Goal: Information Seeking & Learning: Check status

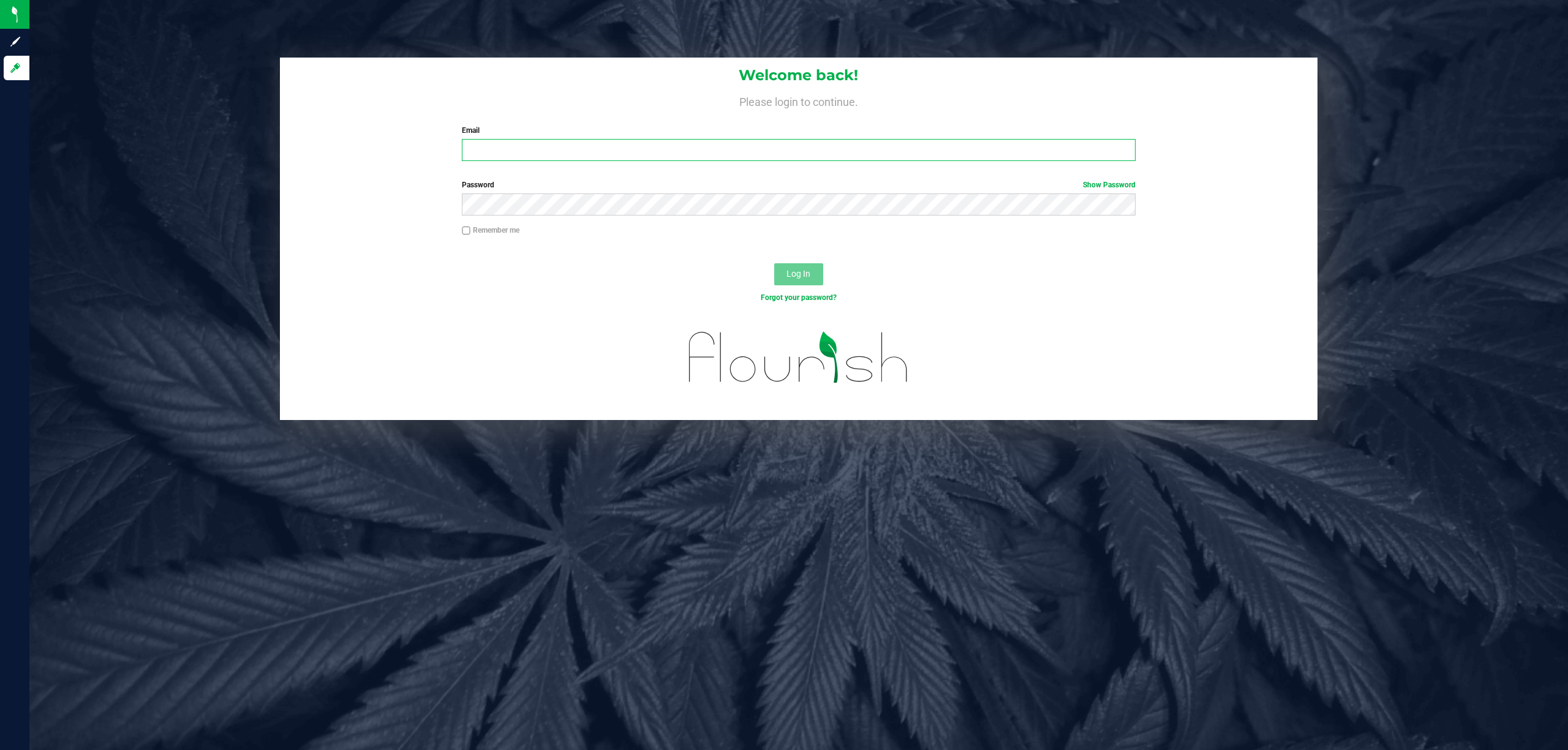
click at [565, 150] on input "Email" at bounding box center [798, 150] width 674 height 22
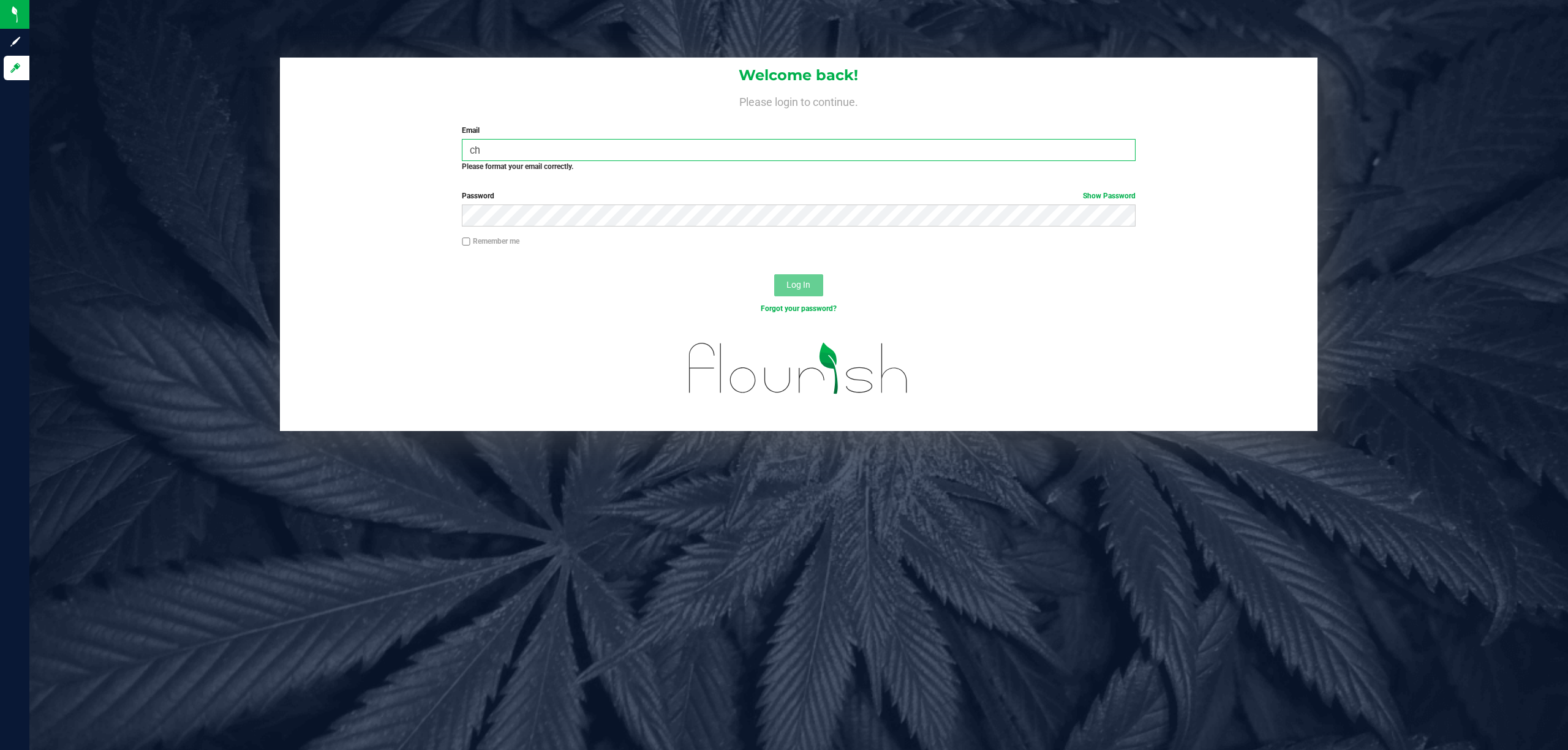
type input "c"
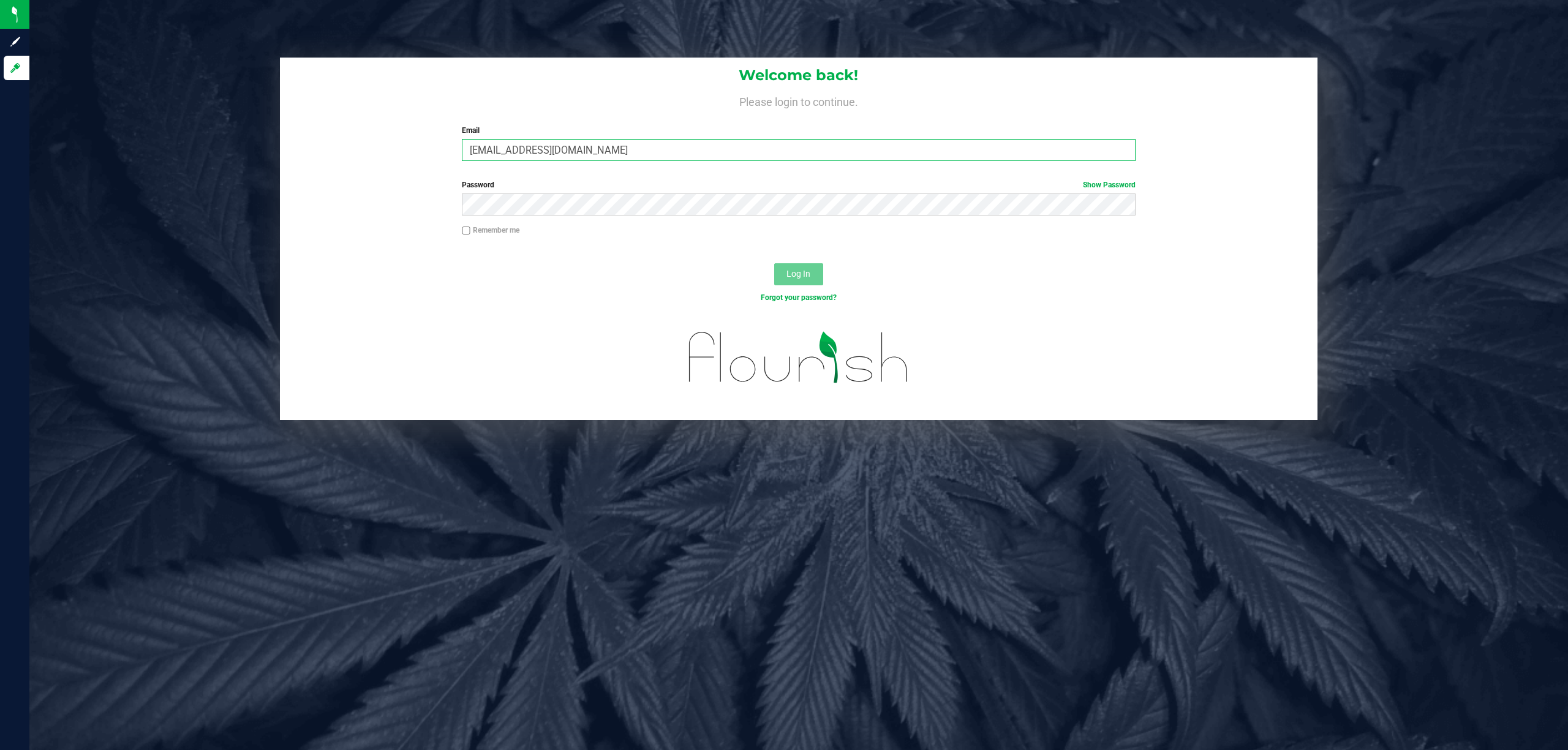
type input "[EMAIL_ADDRESS][DOMAIN_NAME]"
click at [774, 264] on button "Log In" at bounding box center [798, 275] width 49 height 22
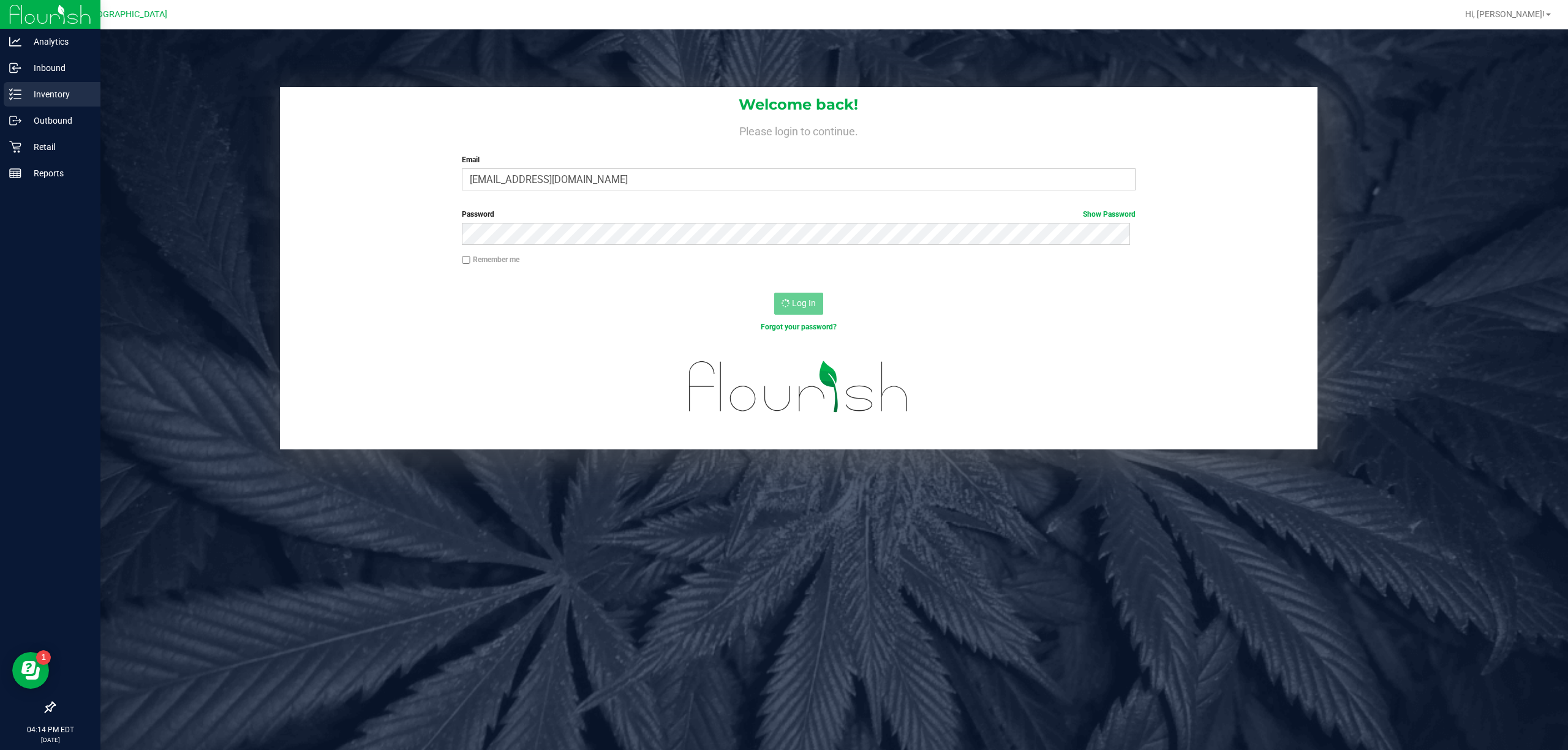
click at [61, 87] on p "Inventory" at bounding box center [58, 95] width 74 height 14
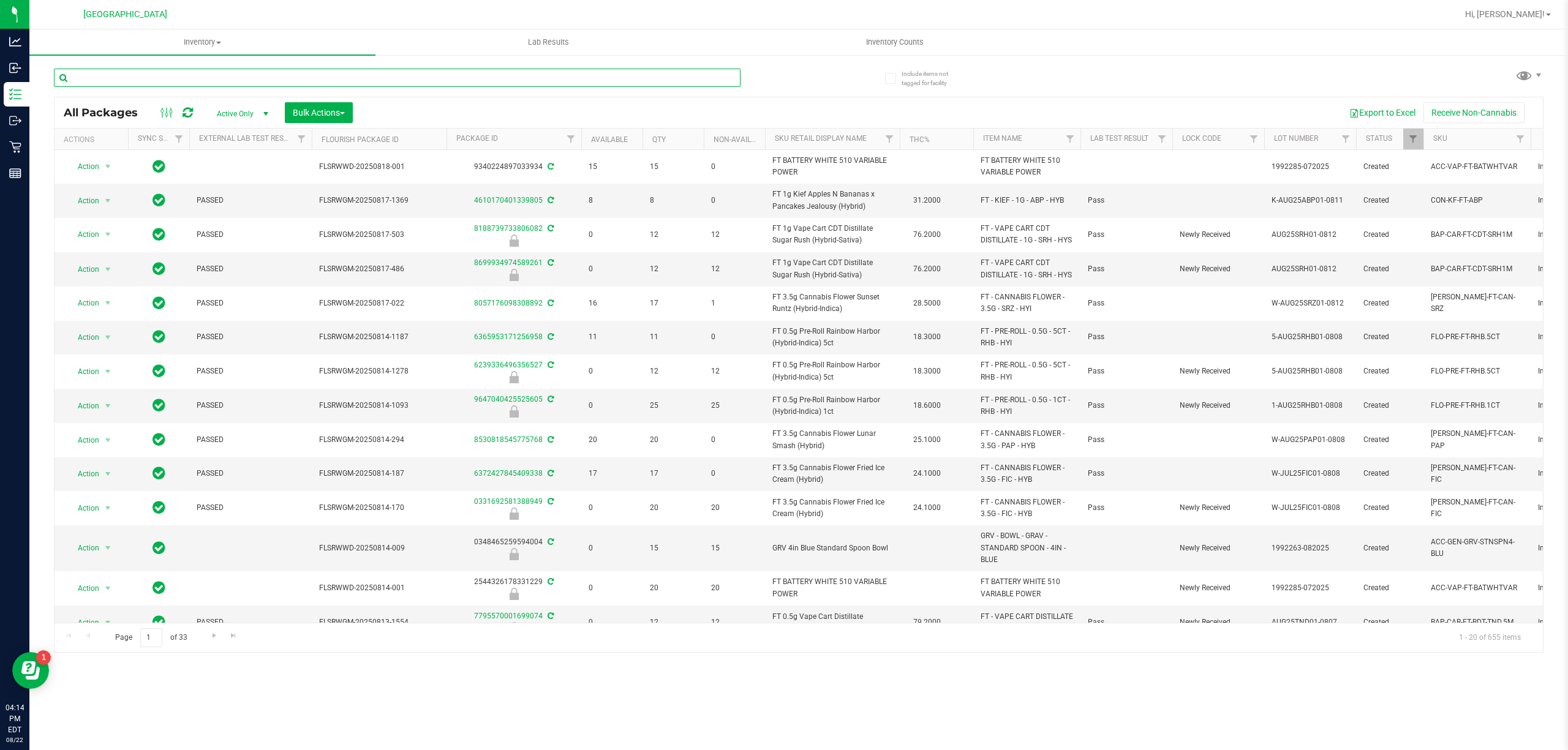
click at [278, 75] on input "text" at bounding box center [397, 78] width 687 height 18
type input "6686044897992483"
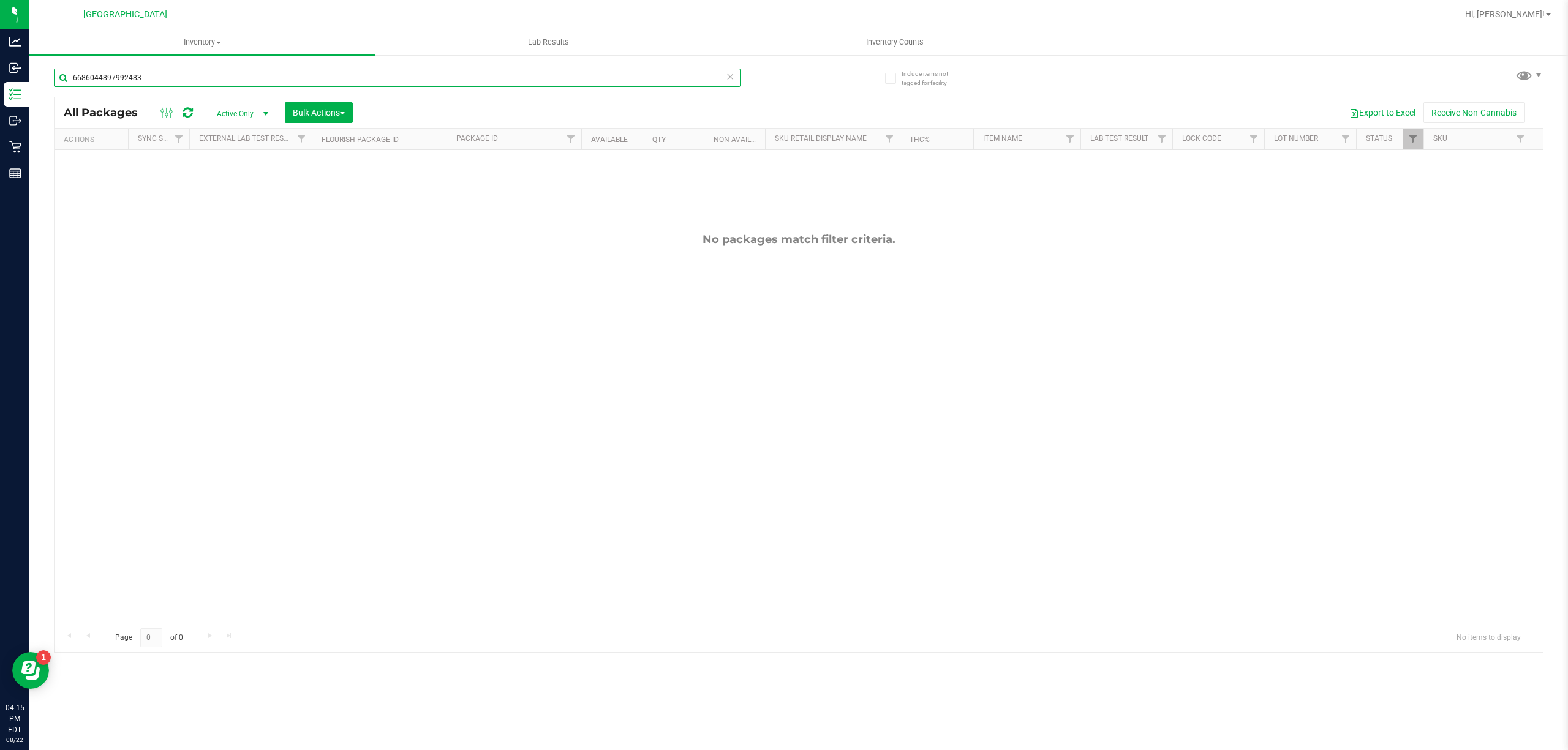
click at [292, 75] on input "6686044897992483" at bounding box center [397, 78] width 687 height 18
click at [287, 69] on input "3721054361837952" at bounding box center [397, 78] width 687 height 18
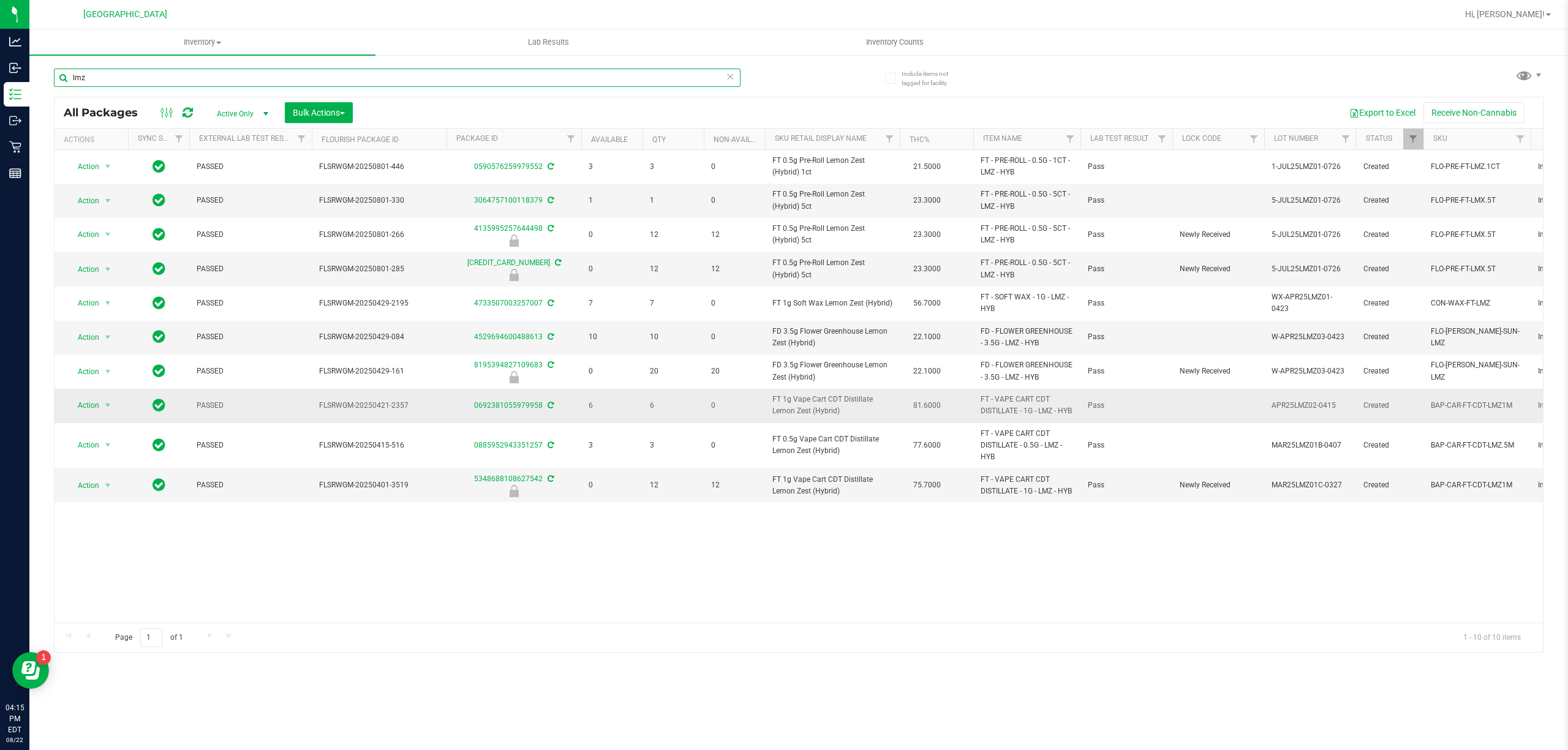
type input "lmz"
drag, startPoint x: 1010, startPoint y: 432, endPoint x: 987, endPoint y: 417, distance: 27.5
click at [987, 415] on td "FT - VAPE CART CDT DISTILLATE - 1G - LMZ - HYB" at bounding box center [1026, 405] width 107 height 34
click at [987, 417] on span "FT - VAPE CART CDT DISTILLATE - 1G - LMZ - HYB" at bounding box center [1026, 405] width 92 height 23
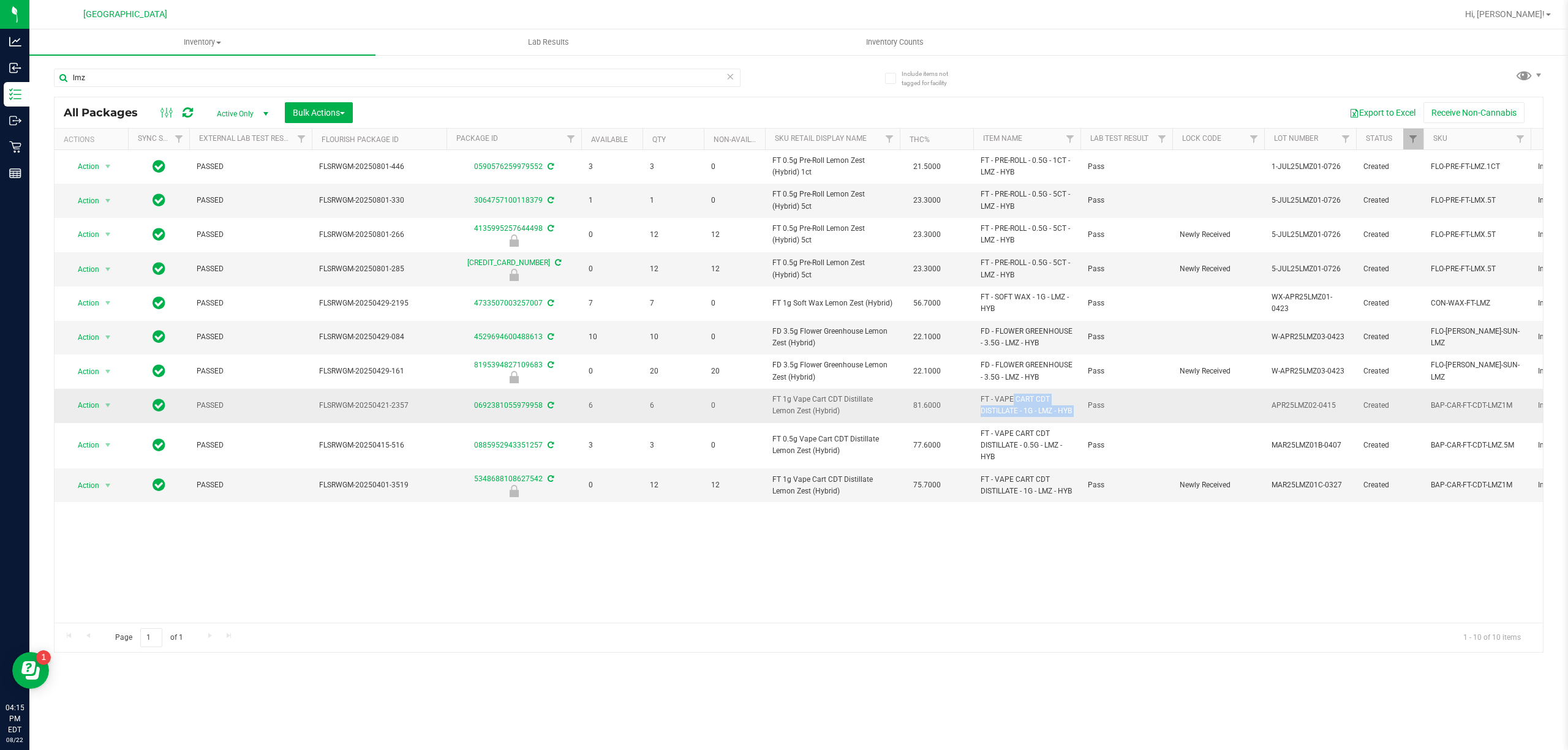
click at [987, 417] on span "FT - VAPE CART CDT DISTILLATE - 1G - LMZ - HYB" at bounding box center [1026, 405] width 92 height 23
click at [542, 75] on input "lmz" at bounding box center [397, 78] width 687 height 18
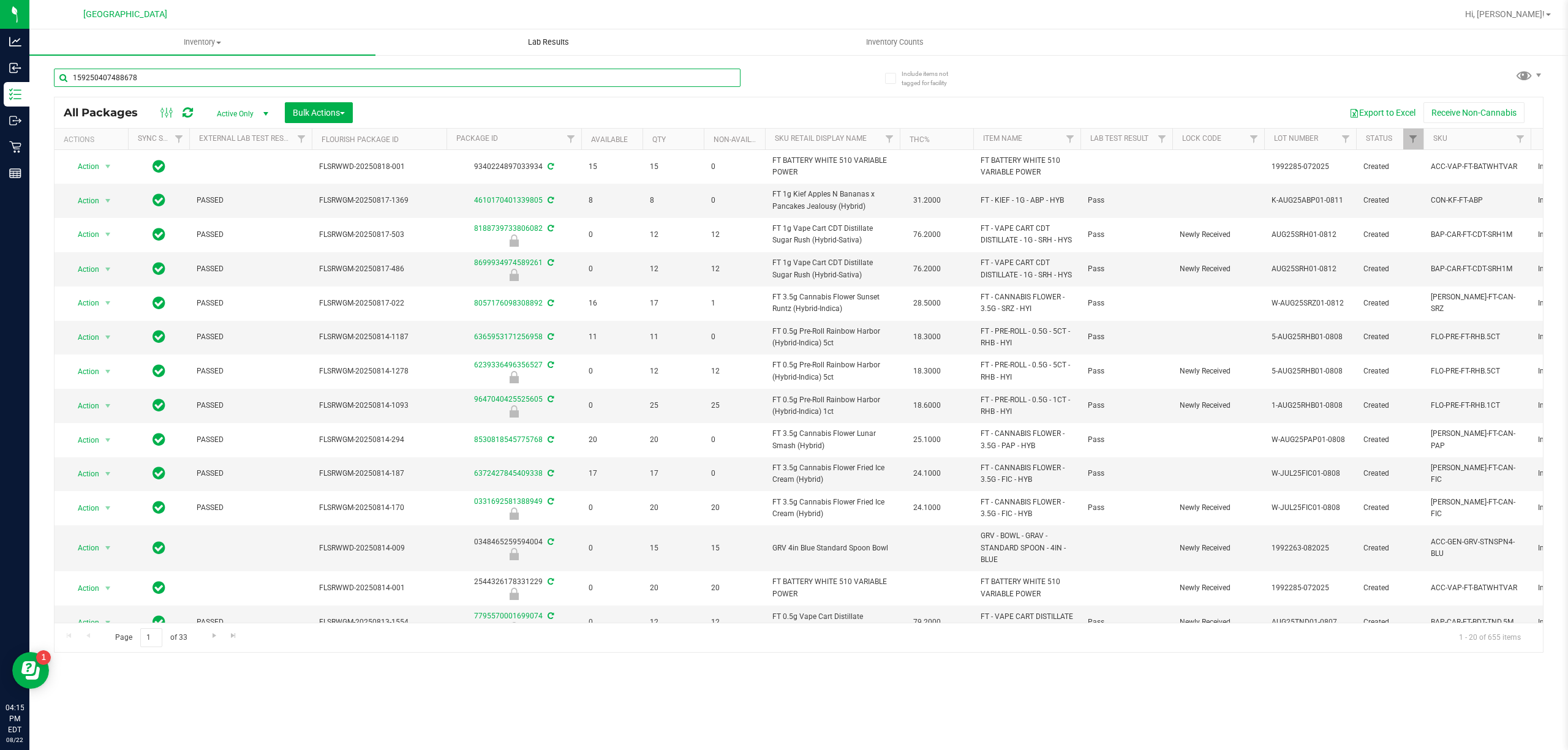
type input "1592504074886781"
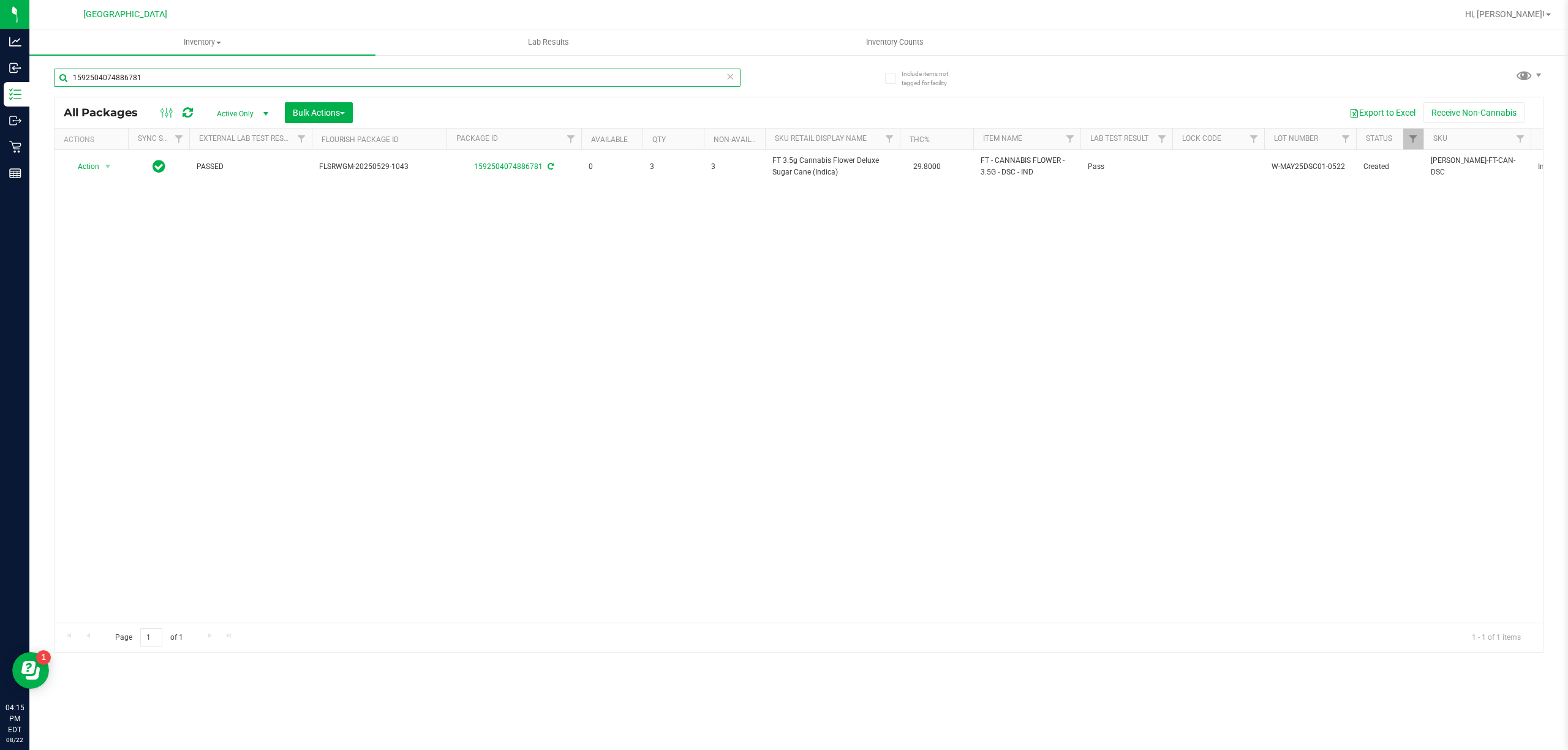
click at [500, 69] on input "1592504074886781" at bounding box center [397, 78] width 687 height 18
click at [510, 84] on input "9566509141240943" at bounding box center [397, 78] width 687 height 18
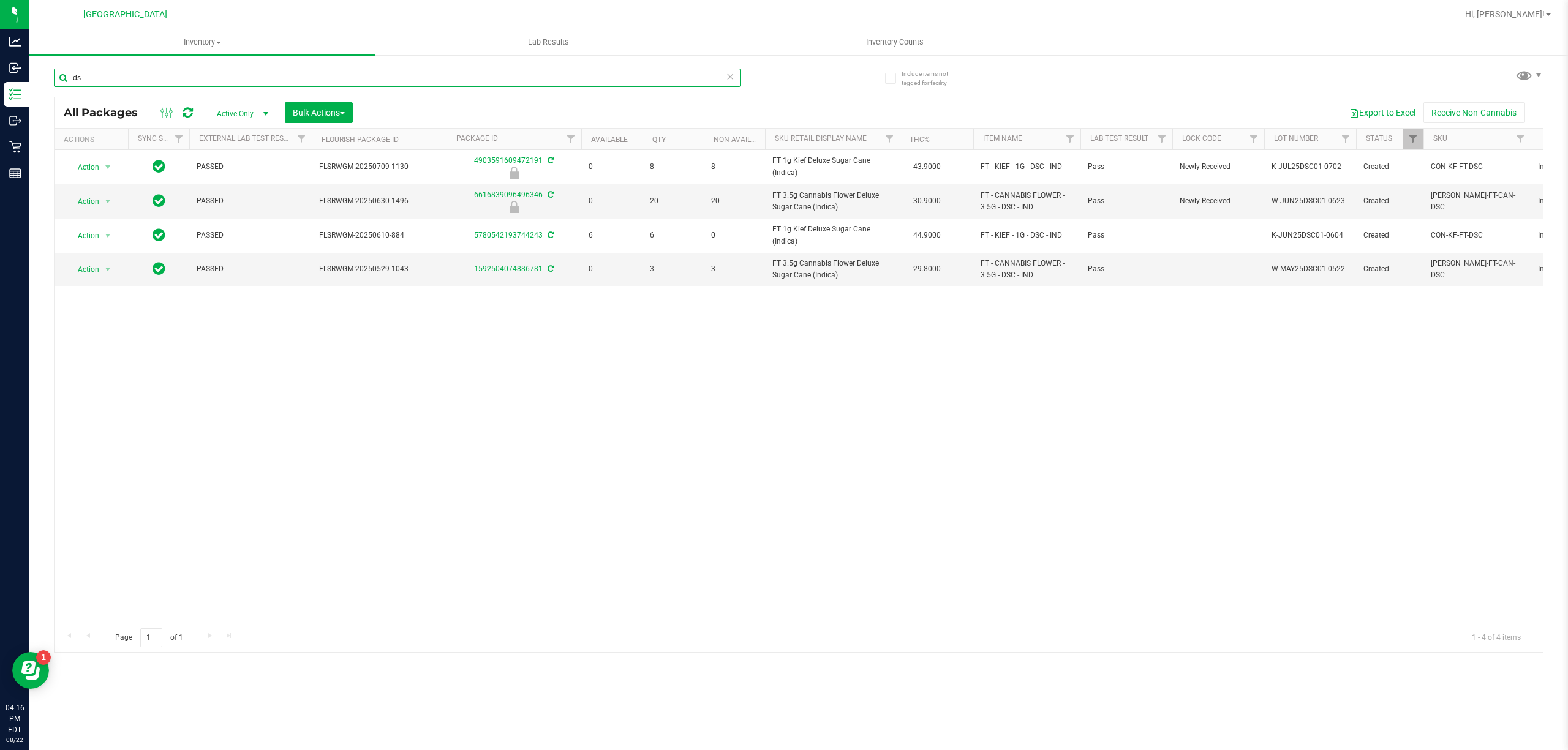
type input "d"
type input "ddf"
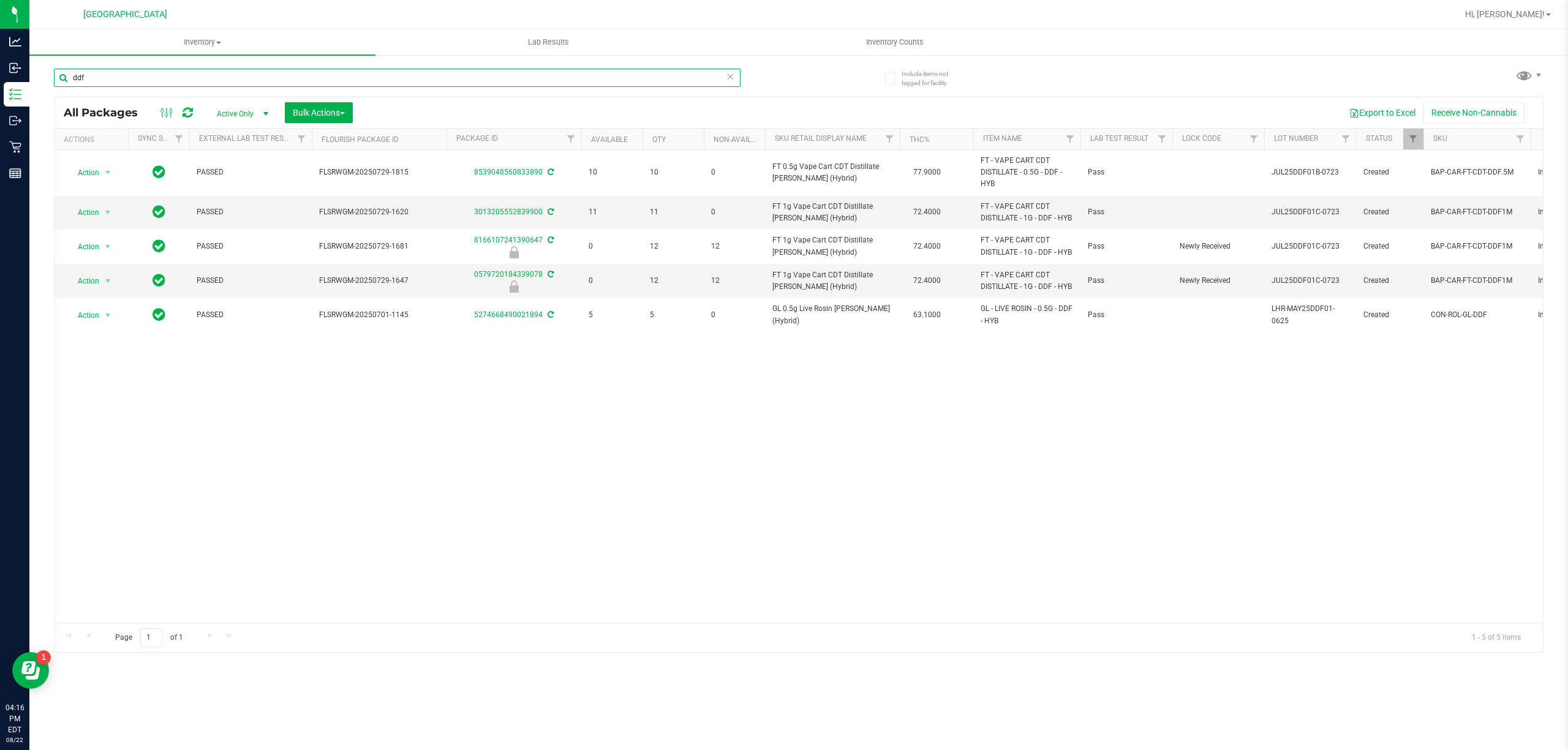
click at [545, 71] on input "ddf" at bounding box center [397, 78] width 687 height 18
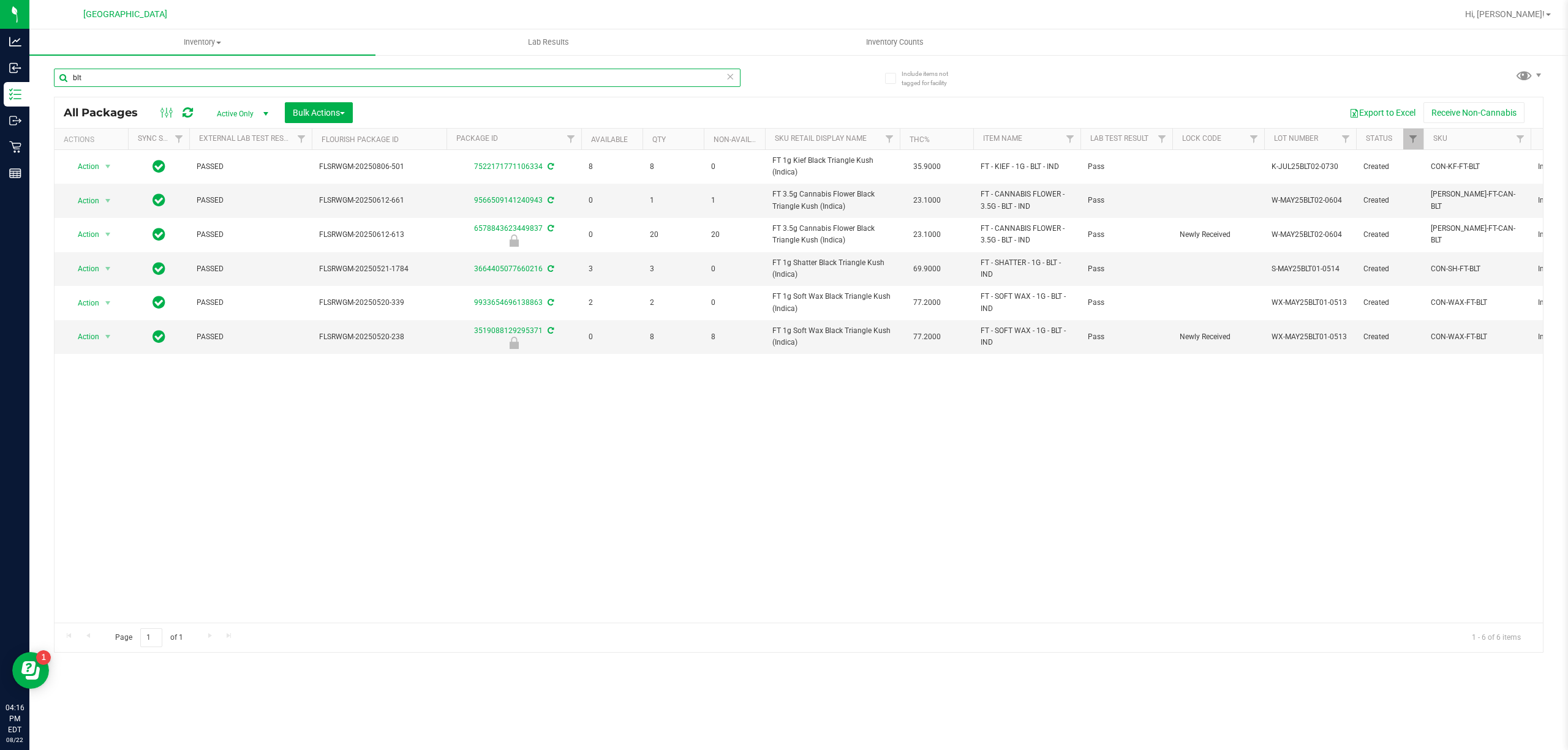
type input "blt"
click at [728, 79] on icon at bounding box center [730, 76] width 9 height 14
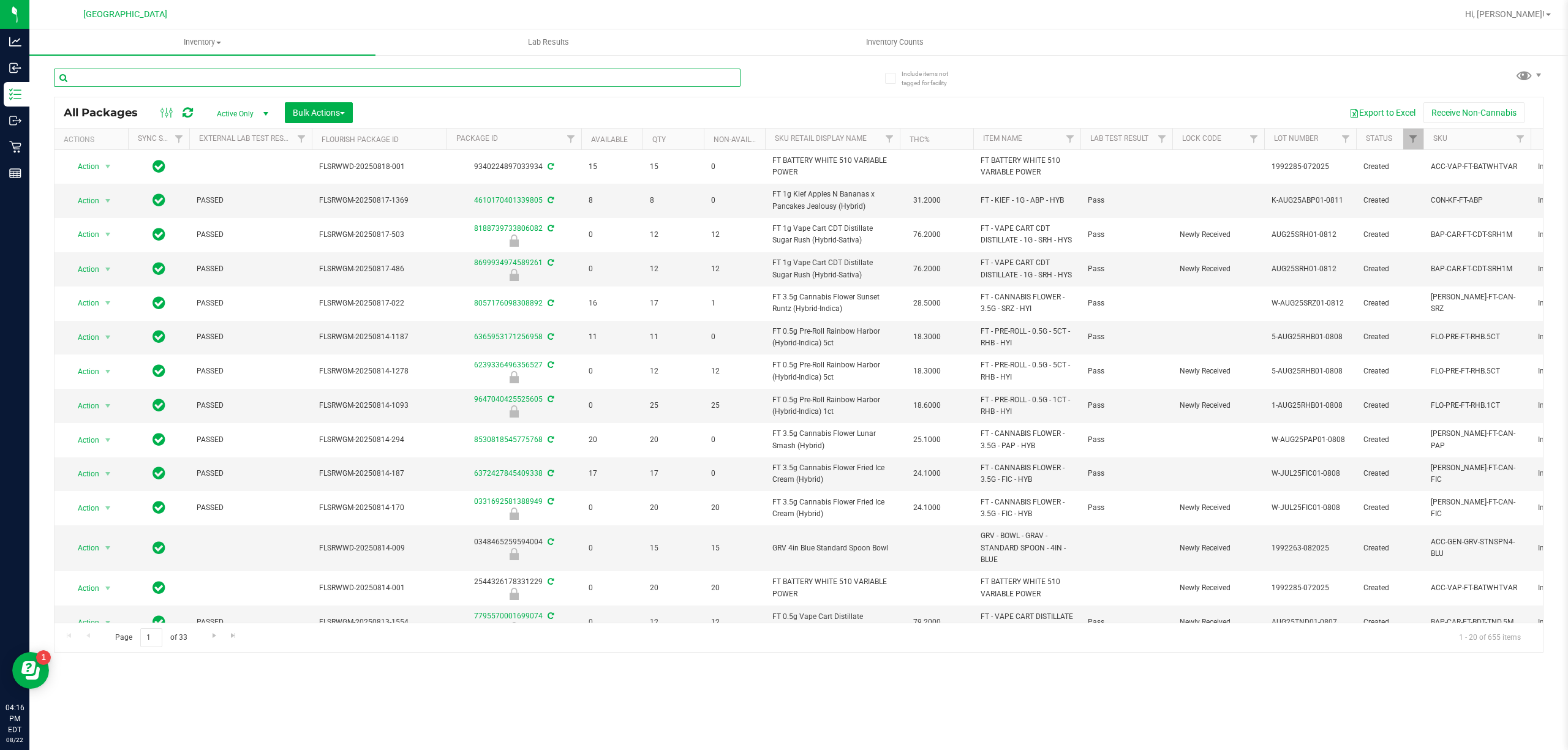
click at [596, 84] on input "text" at bounding box center [397, 78] width 687 height 18
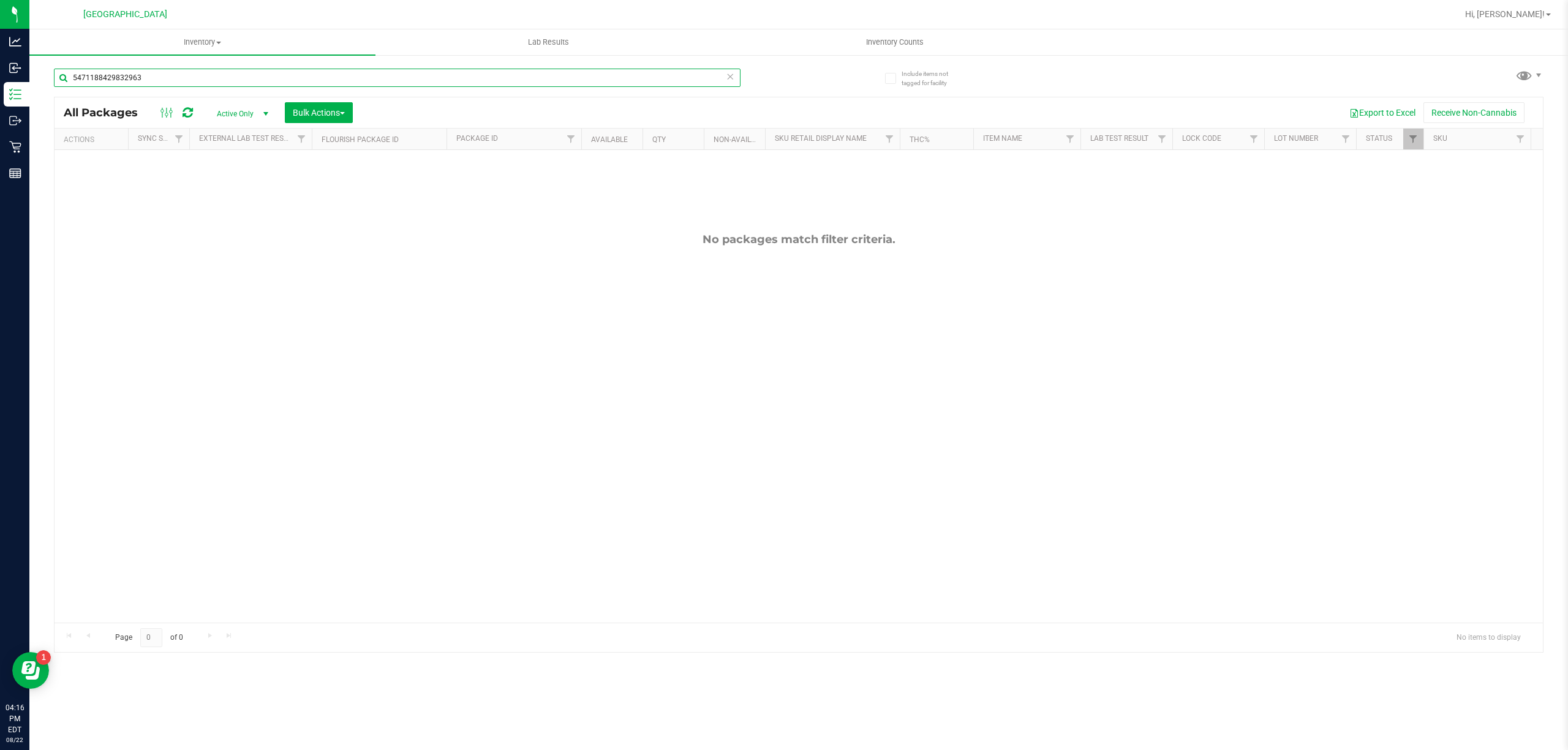
click at [595, 79] on input "5471188429832963" at bounding box center [397, 78] width 687 height 18
click at [594, 79] on input "5471188429832963" at bounding box center [397, 78] width 687 height 18
type input "gpe"
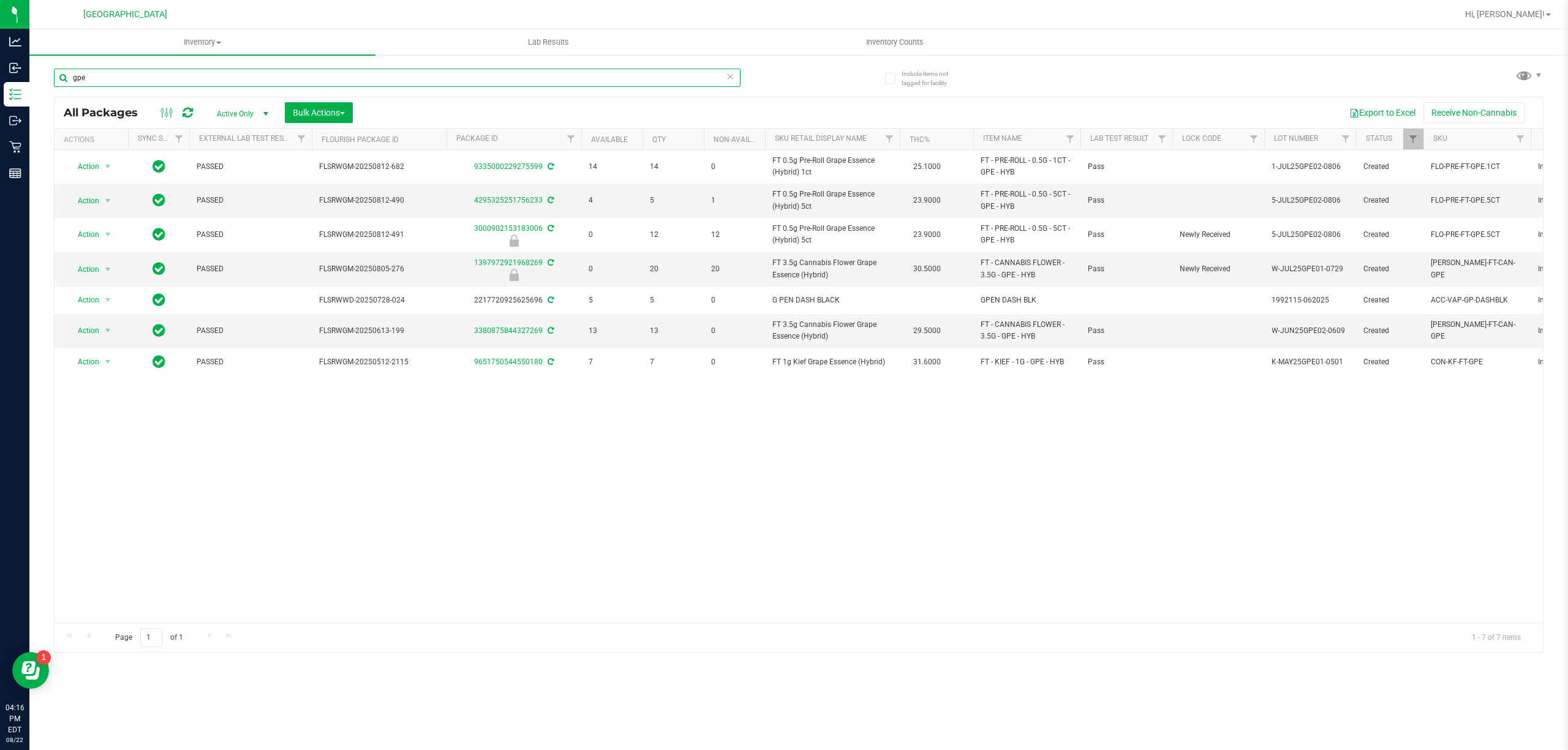
click at [364, 75] on input "gpe" at bounding box center [397, 78] width 687 height 18
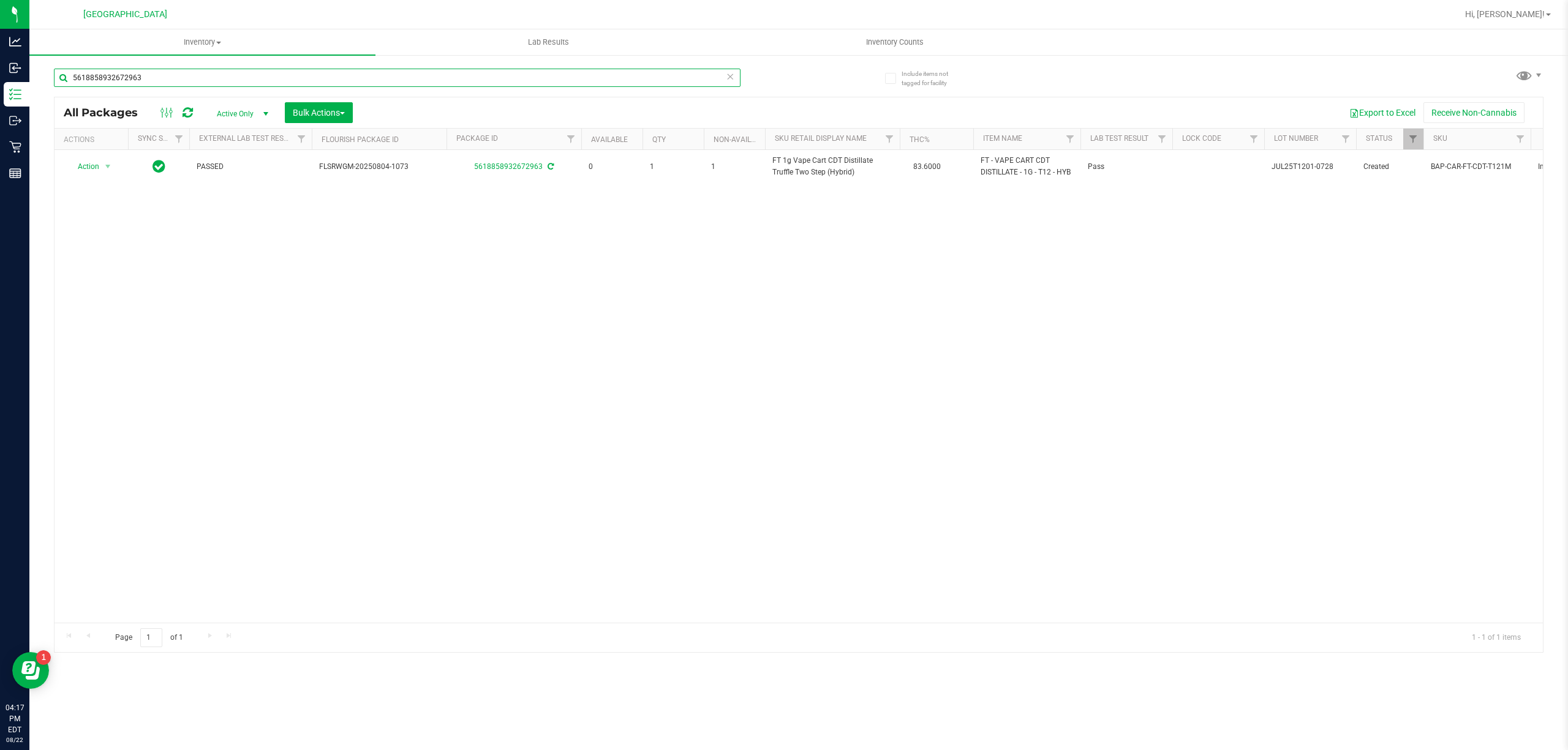
click at [341, 83] on input "5618858932672963" at bounding box center [397, 78] width 687 height 18
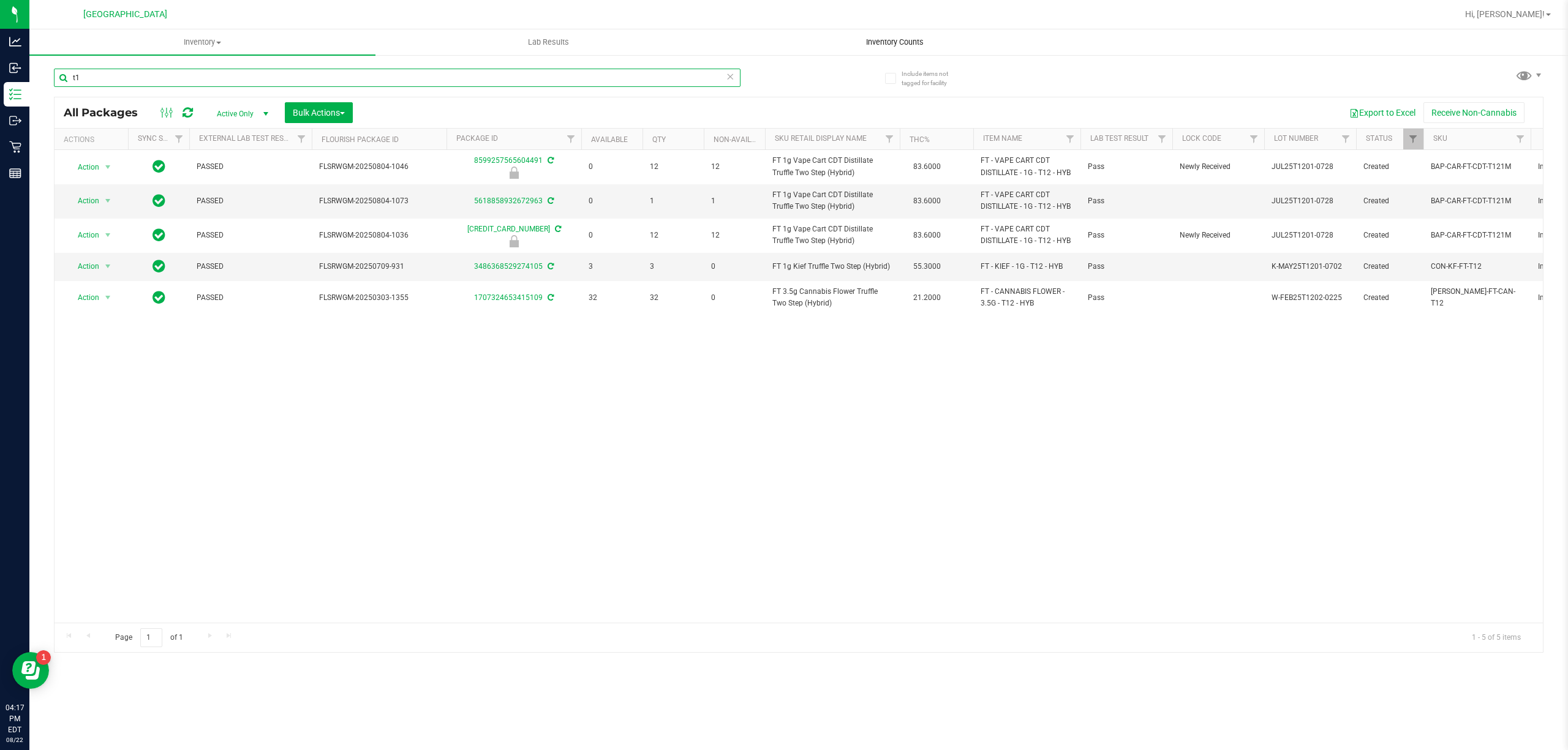
type input "t"
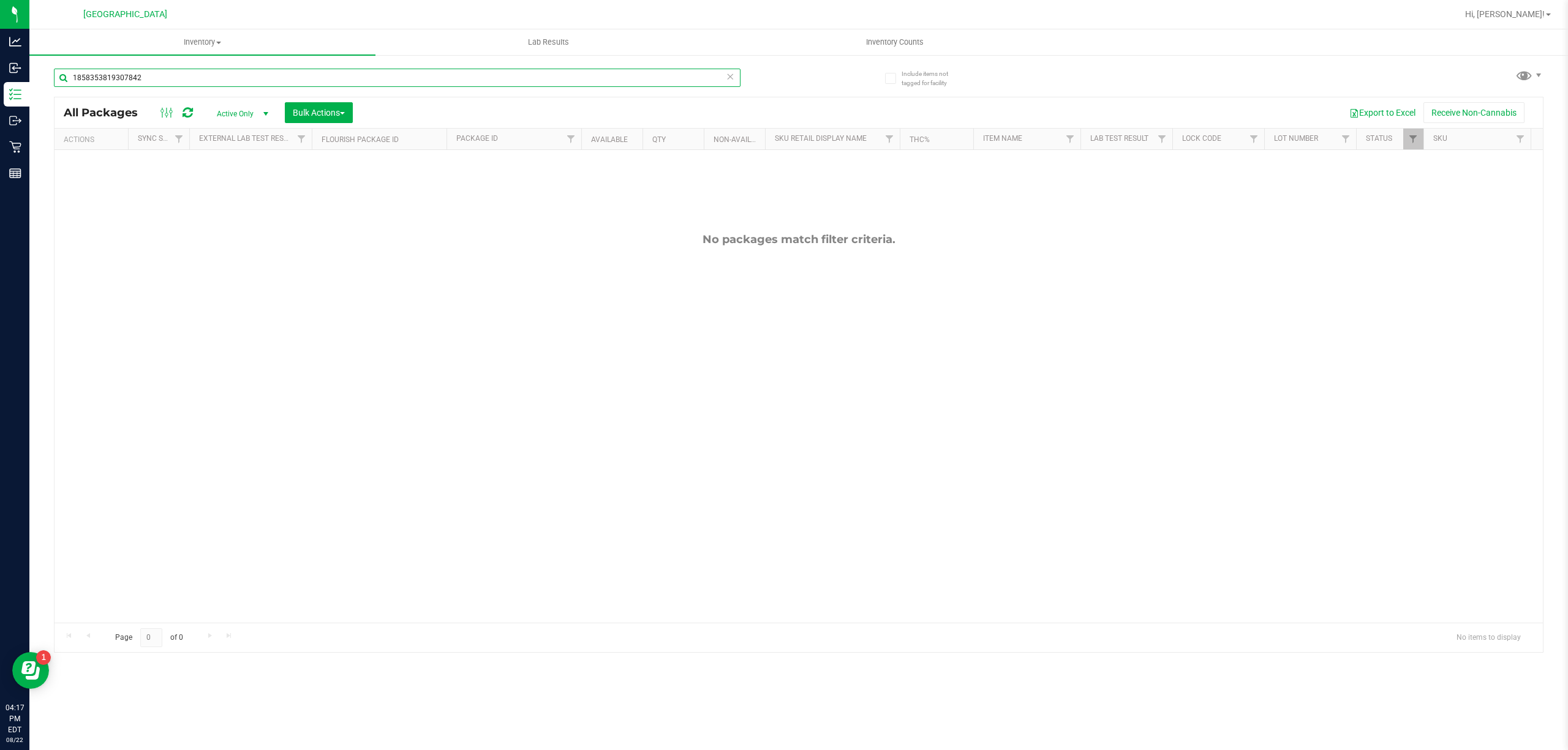
type input "1858353819307842"
click at [728, 72] on icon at bounding box center [730, 76] width 9 height 14
click at [709, 79] on input "text" at bounding box center [397, 78] width 687 height 18
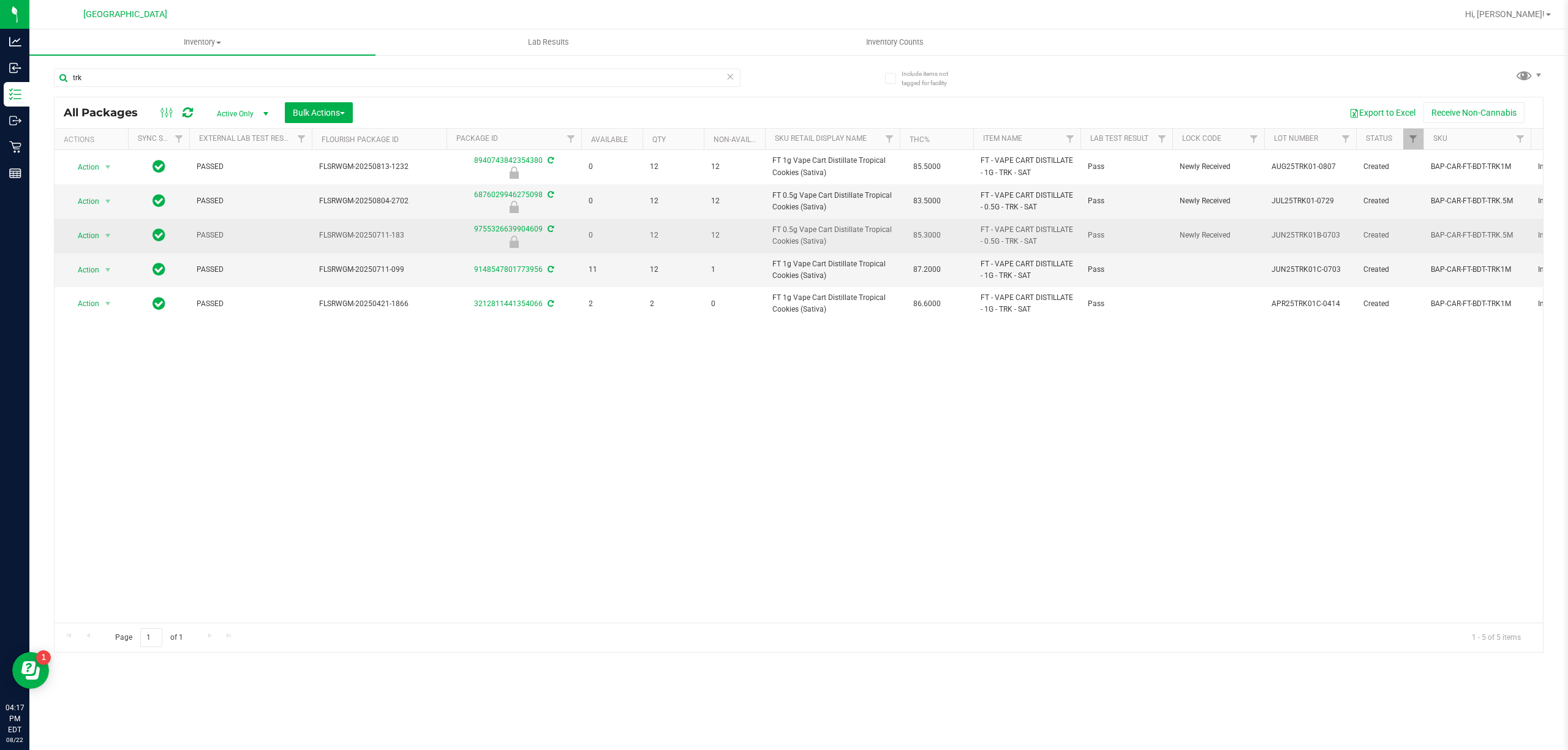
drag, startPoint x: 828, startPoint y: 245, endPoint x: 770, endPoint y: 231, distance: 59.7
click at [770, 231] on td "FT 0.5g Vape Cart Distillate Tropical Cookies (Sativa)" at bounding box center [832, 236] width 135 height 34
copy span "FT 0.5g Vape Cart Distillate Tropical Cookies (Sativa)"
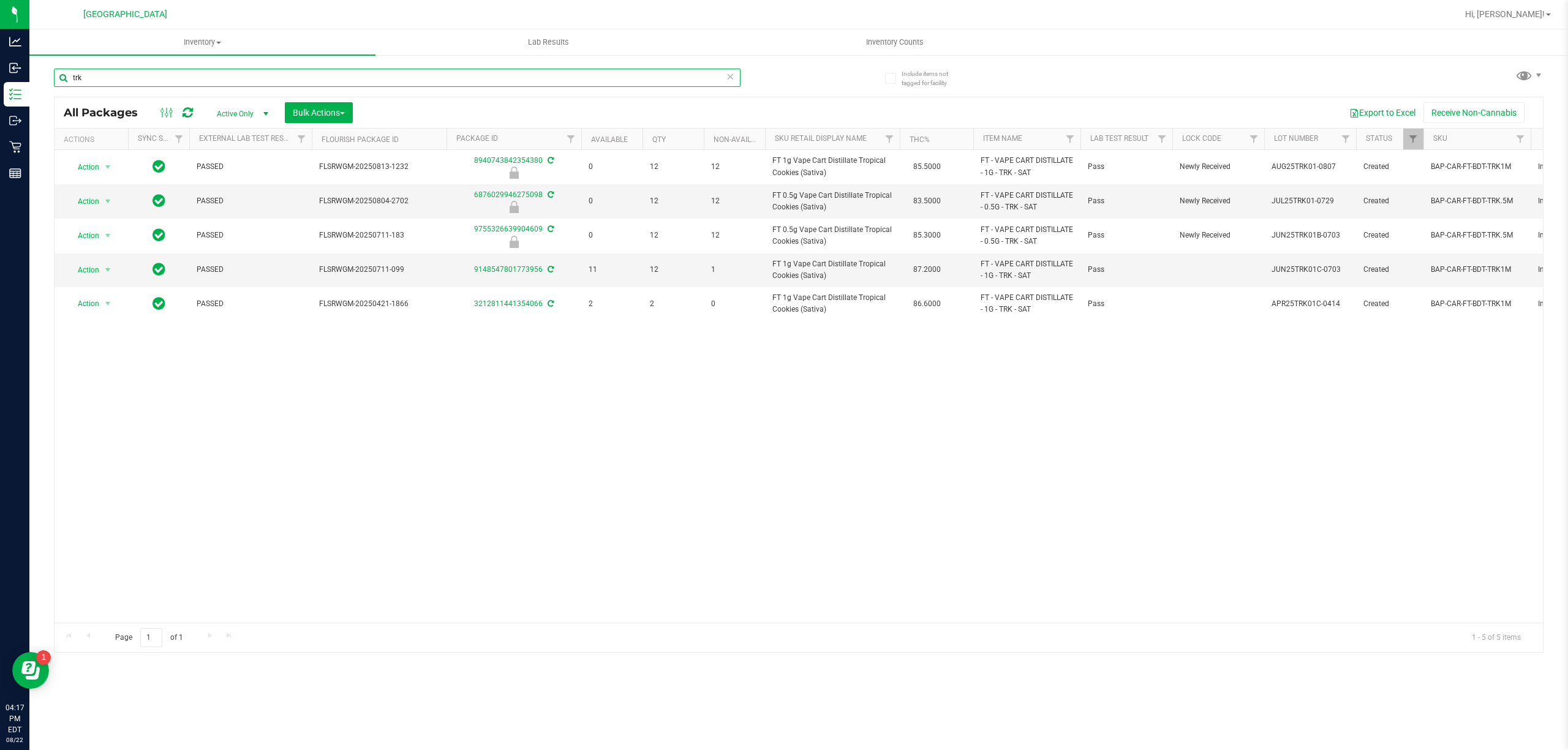
click at [591, 76] on input "trk" at bounding box center [397, 78] width 687 height 18
paste input "FT 0.5g Vape Cart Distillate Tropical Cookies (Sativa)"
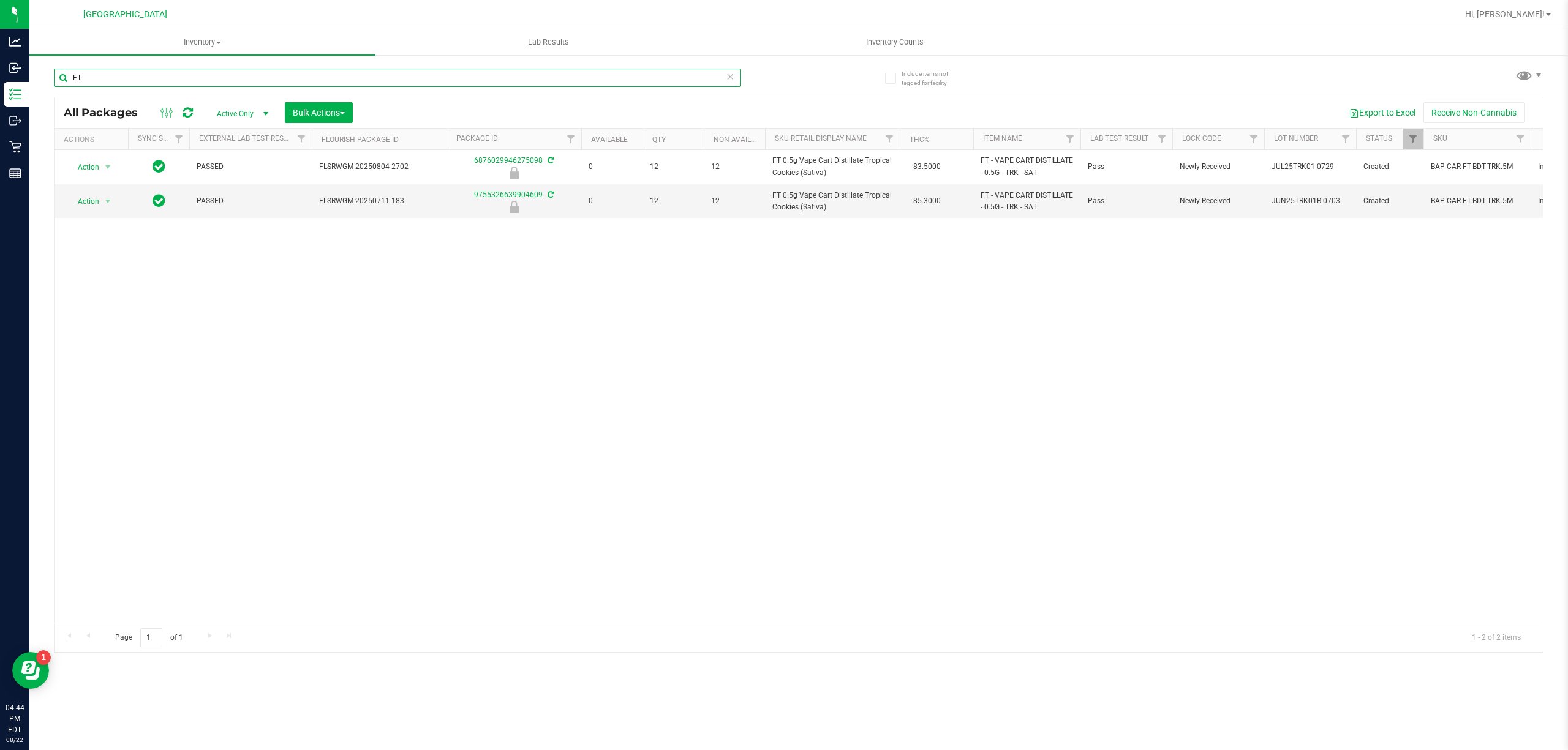
type input "F"
type input "3530184505674138"
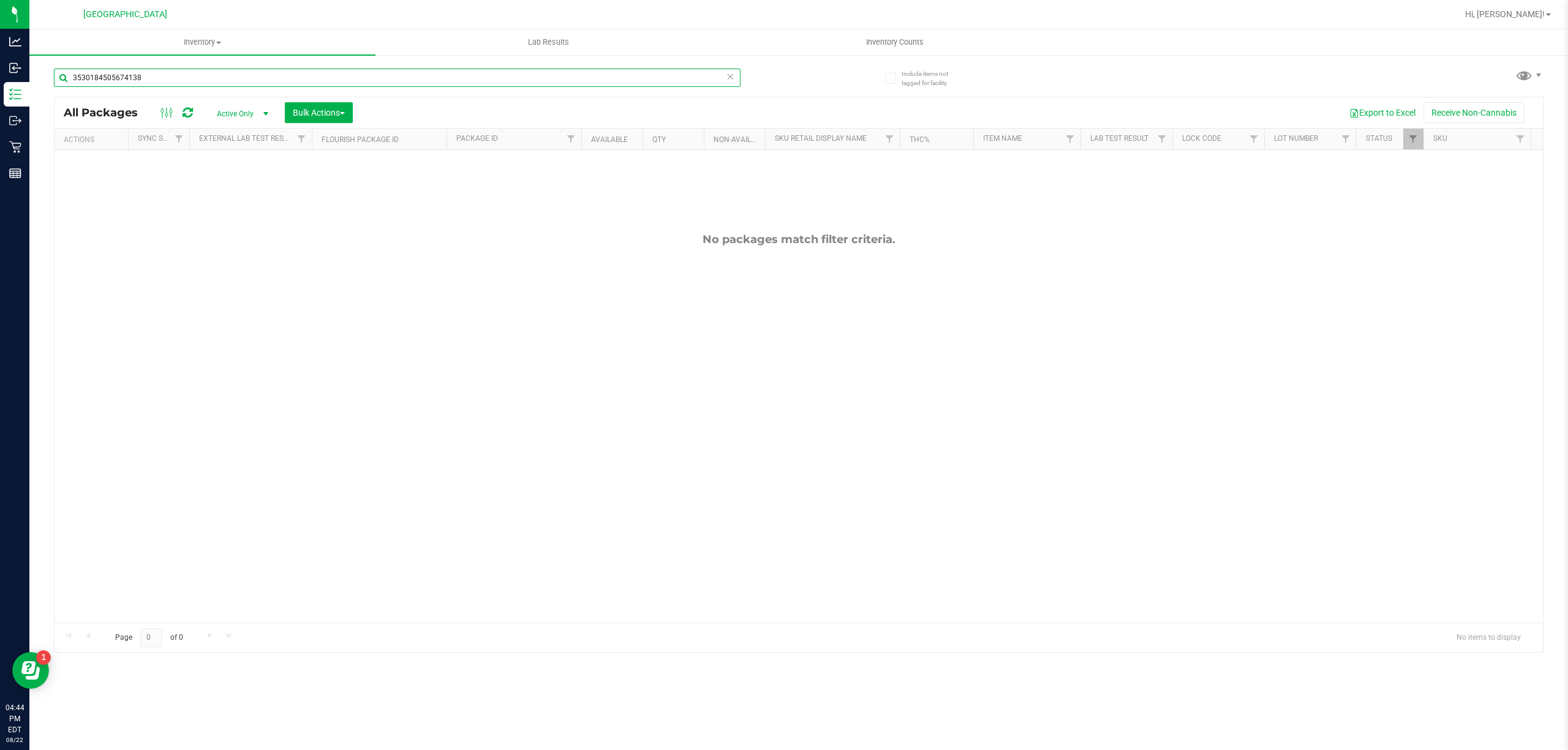
click at [602, 83] on input "3530184505674138" at bounding box center [397, 78] width 687 height 18
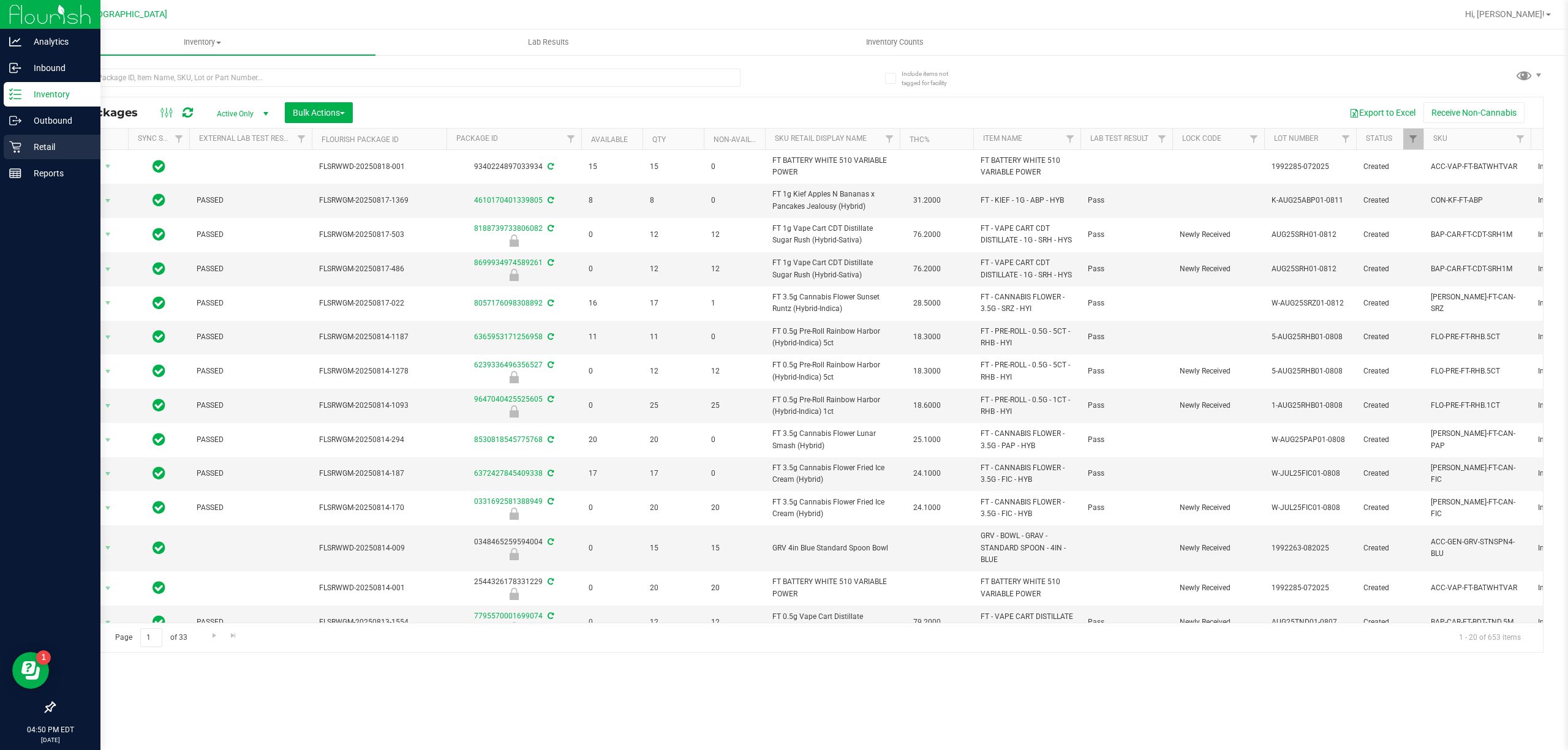
click at [77, 157] on div "Retail" at bounding box center [52, 147] width 97 height 25
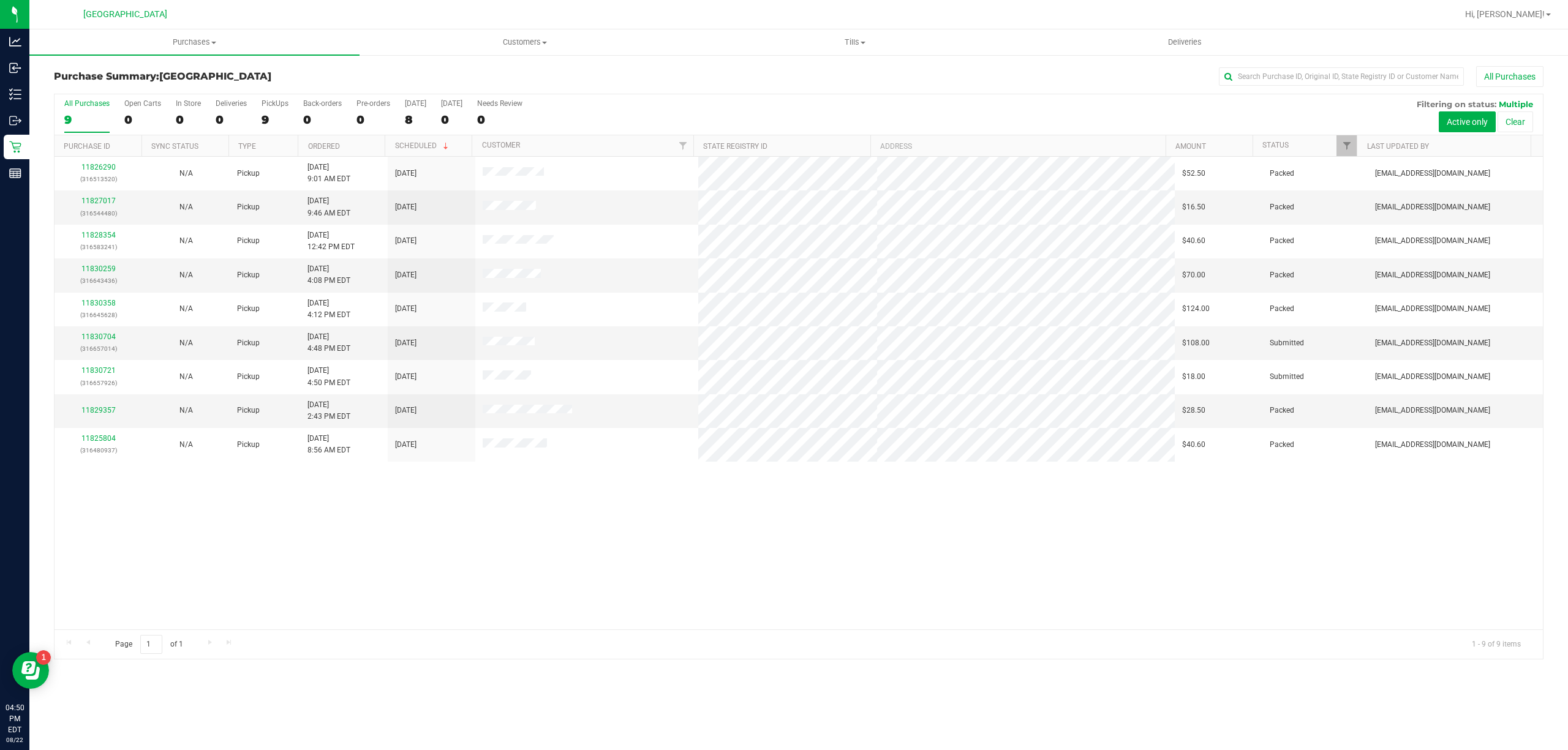
click at [72, 583] on div "11826290 (316513520) N/A Pickup [DATE] 9:01 AM EDT 8/22/2025 $52.50 Packed [EMA…" at bounding box center [798, 393] width 1488 height 473
